Goal: Task Accomplishment & Management: Use online tool/utility

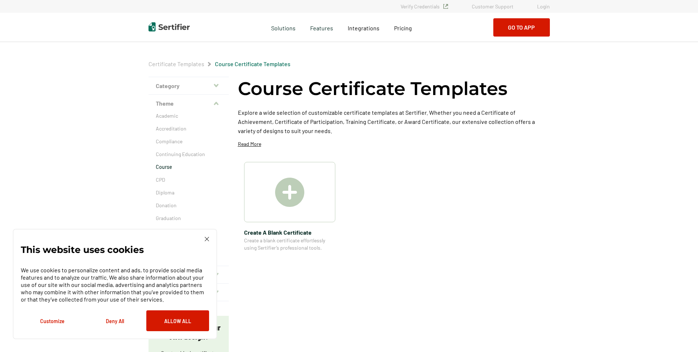
click at [546, 7] on link "Login" at bounding box center [543, 6] width 13 height 6
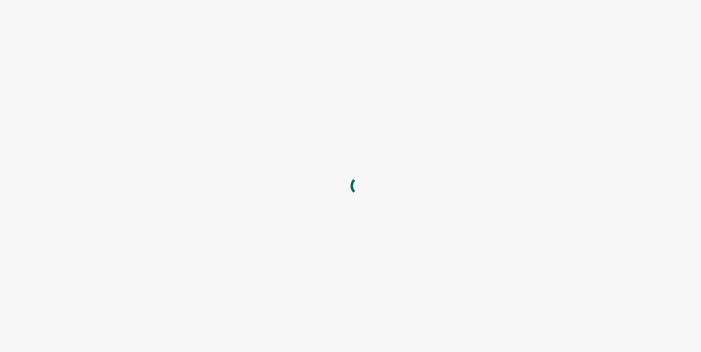
type input "[EMAIL_ADDRESS][DOMAIN_NAME]"
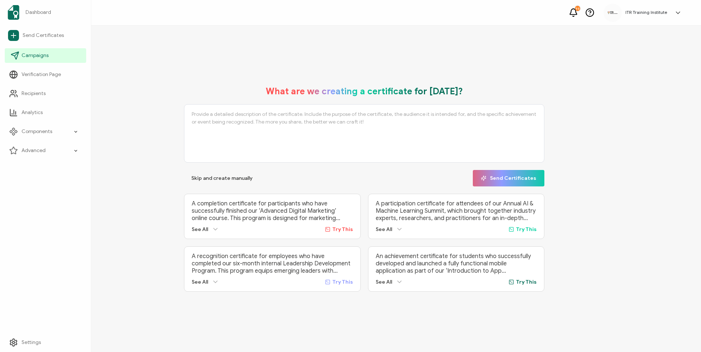
click at [34, 61] on link "Campaigns" at bounding box center [45, 55] width 81 height 15
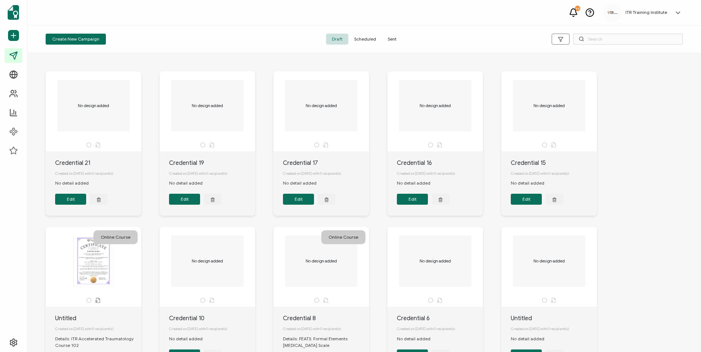
click at [395, 39] on span "Sent" at bounding box center [392, 39] width 20 height 11
